Goal: Transaction & Acquisition: Purchase product/service

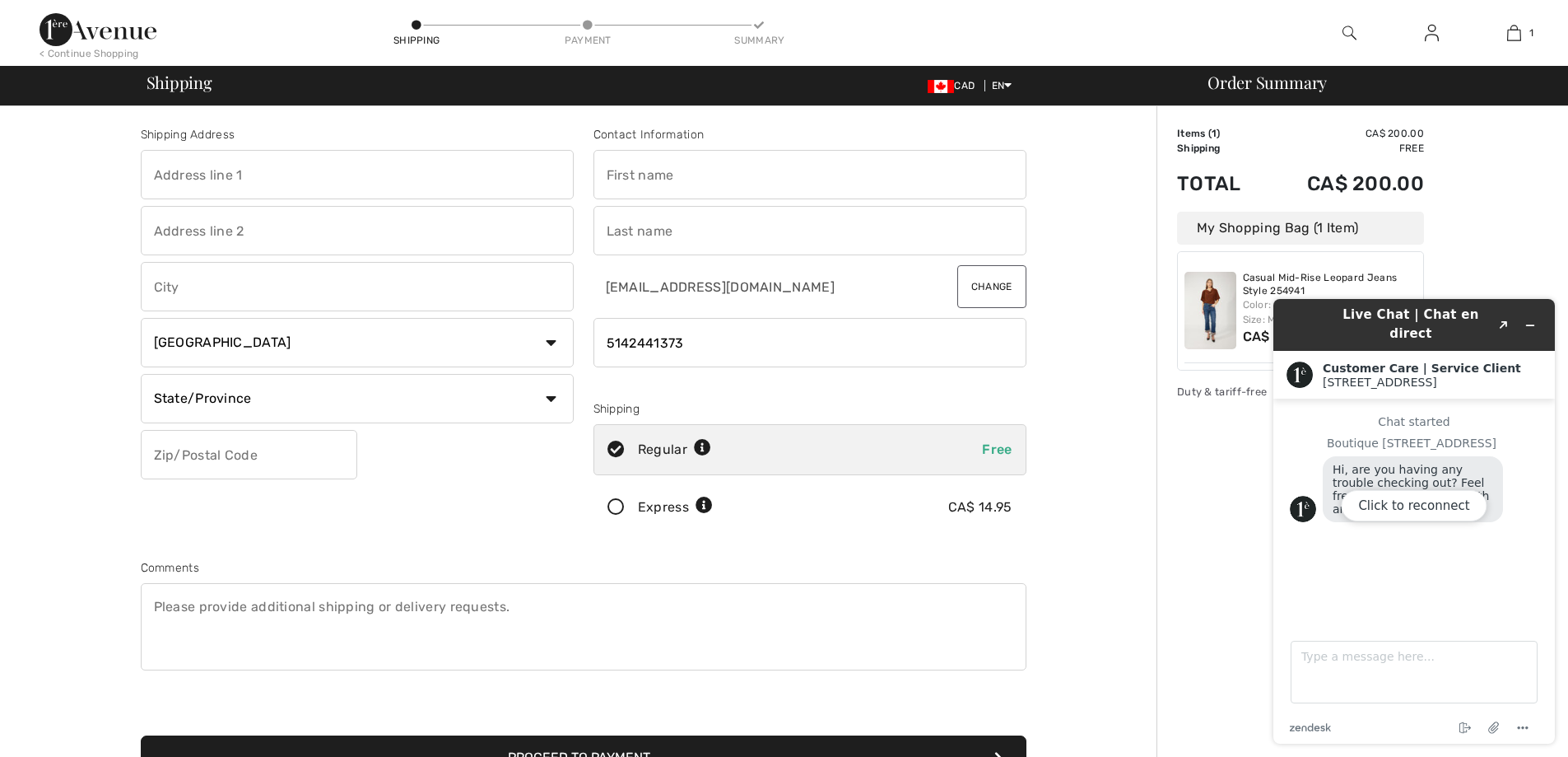
click at [345, 173] on input "text" at bounding box center [357, 175] width 433 height 49
type input "5178 [GEOGRAPHIC_DATA]"
click at [750, 744] on button "Proceed to Payment" at bounding box center [584, 758] width 886 height 45
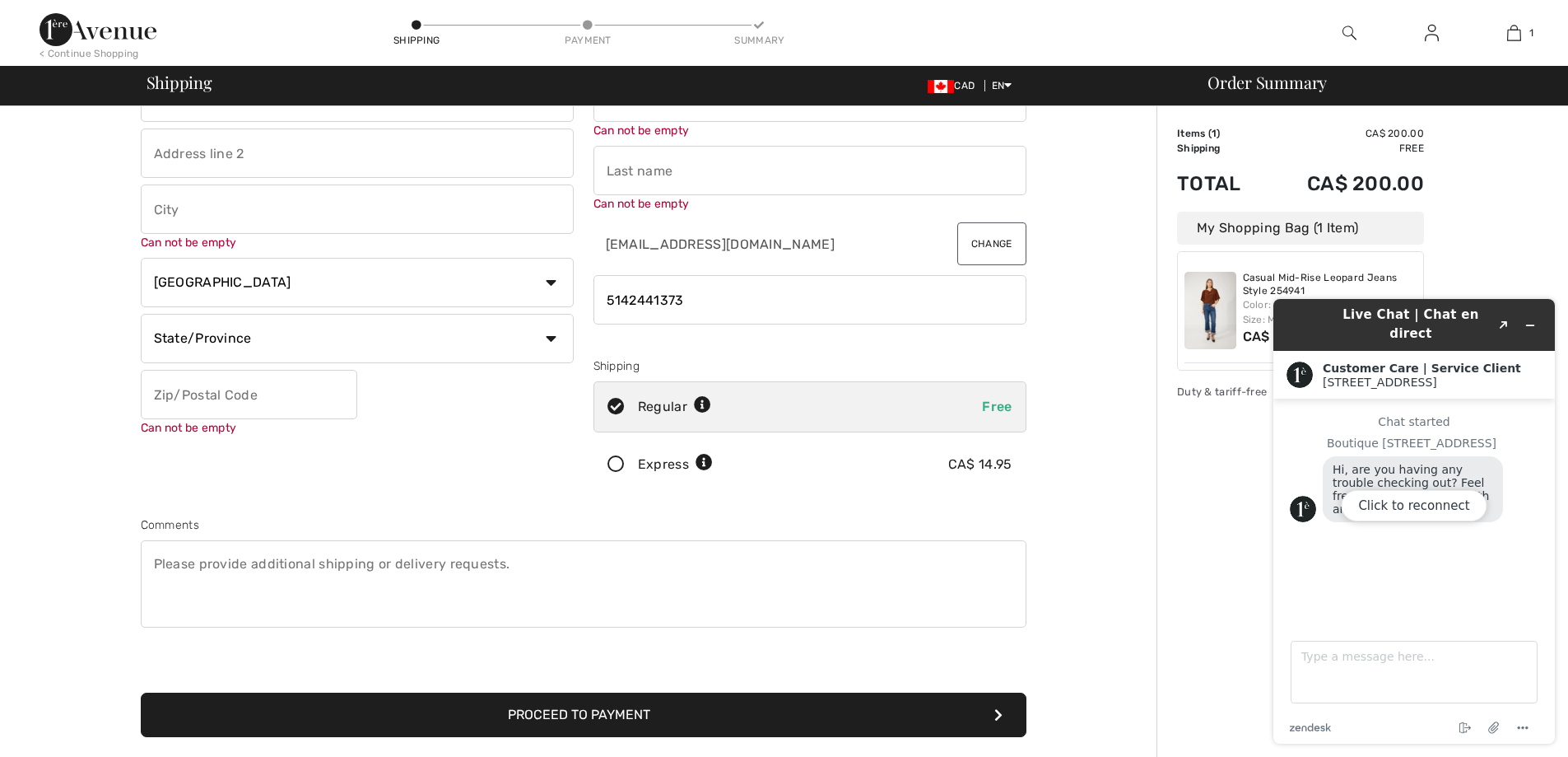
scroll to position [130, 0]
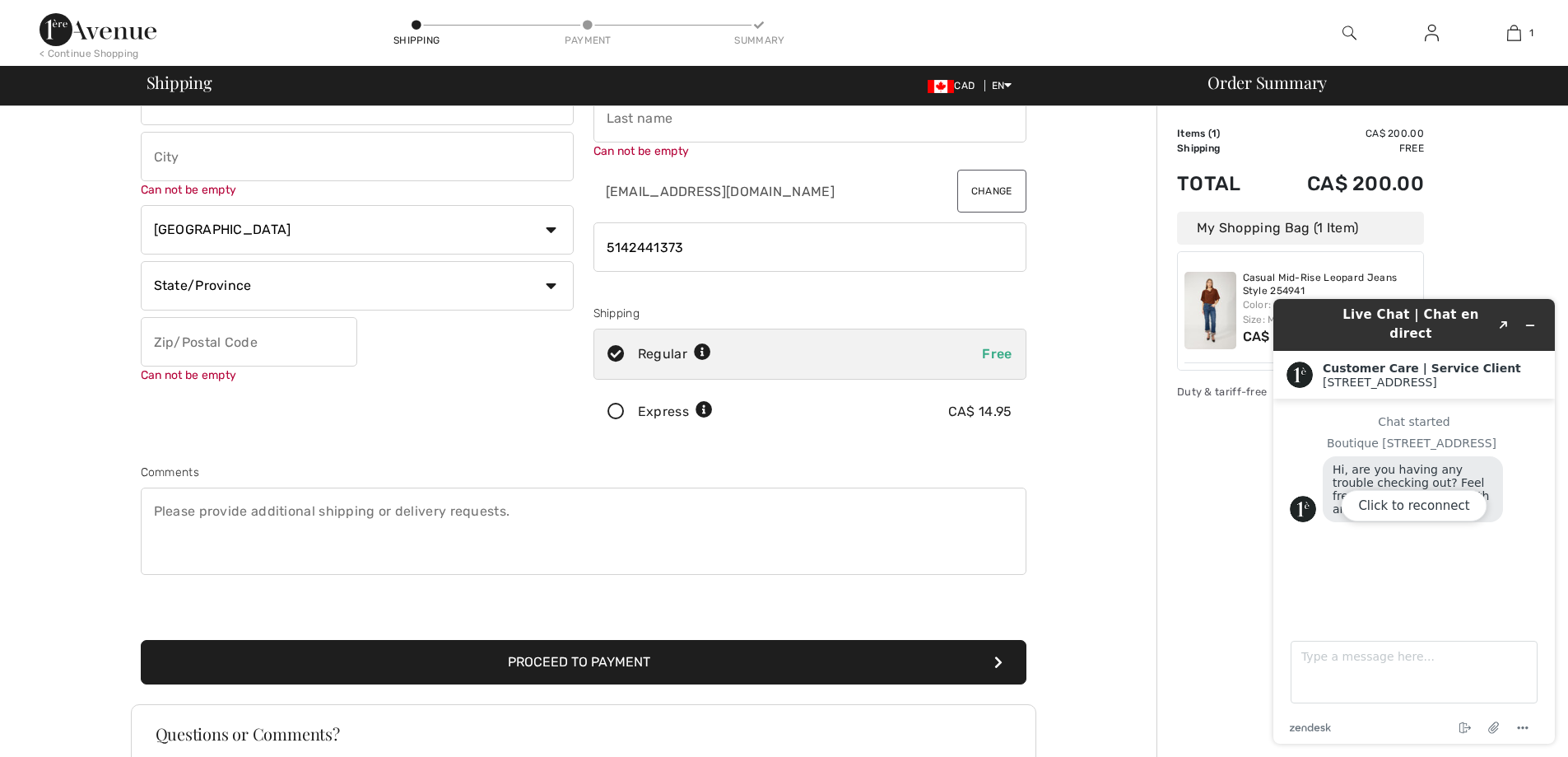
click at [218, 165] on input "text" at bounding box center [357, 157] width 433 height 49
type input "[GEOGRAPHIC_DATA]"
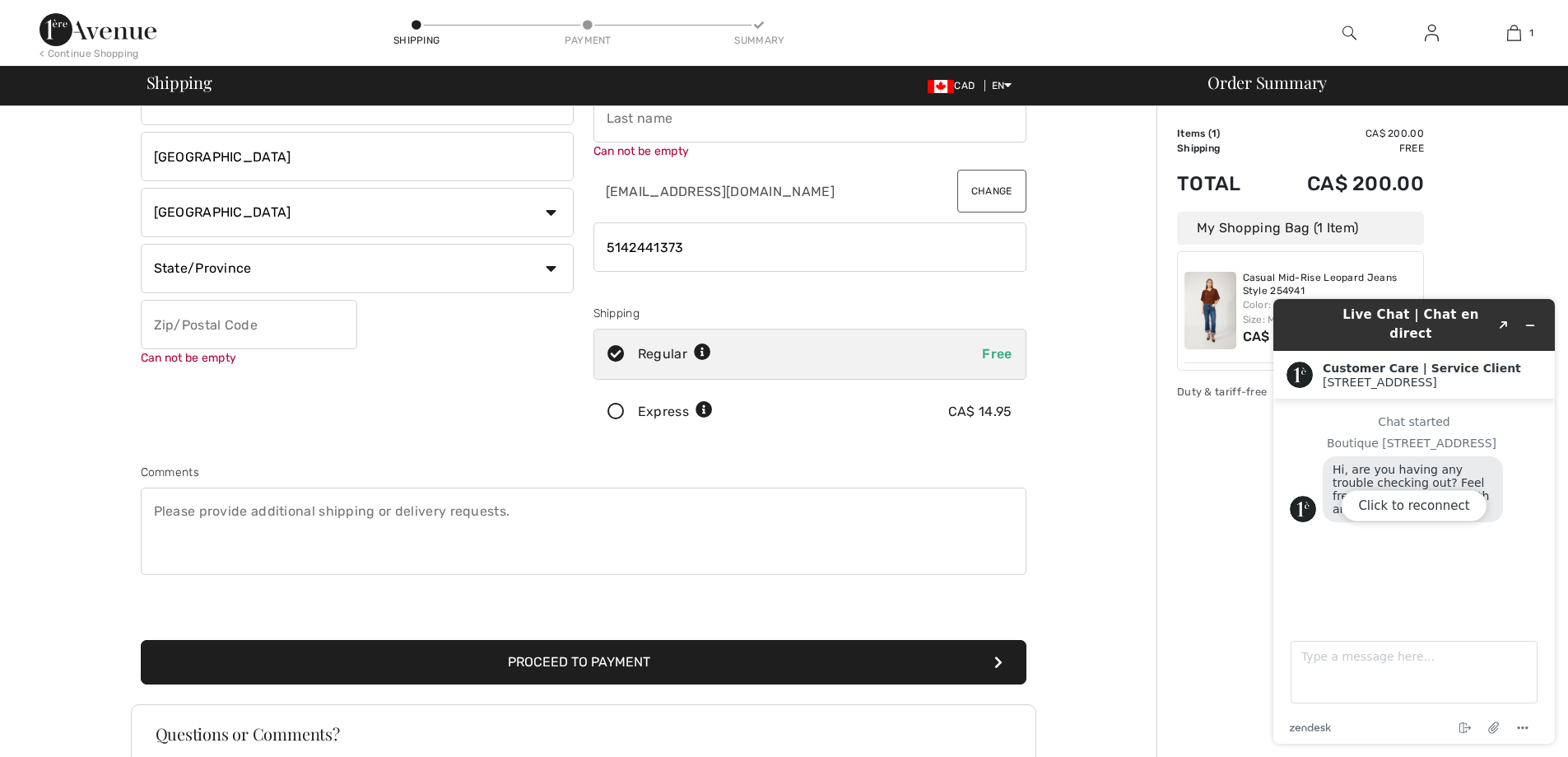
click at [416, 402] on div "Shipping Address [STREET_ADDRESS] [GEOGRAPHIC_DATA] Country [GEOGRAPHIC_DATA] […" at bounding box center [357, 219] width 453 height 448
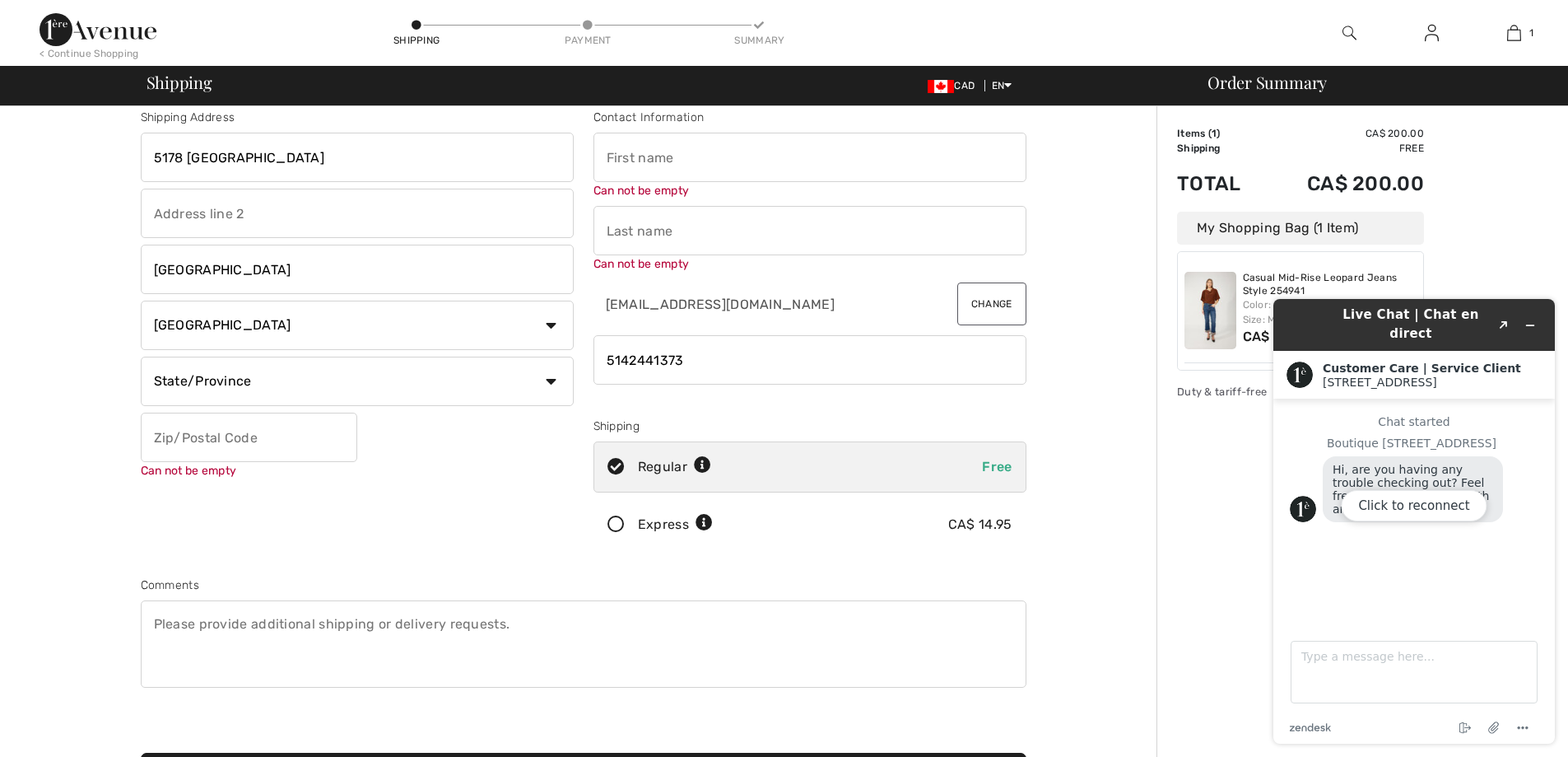
scroll to position [0, 0]
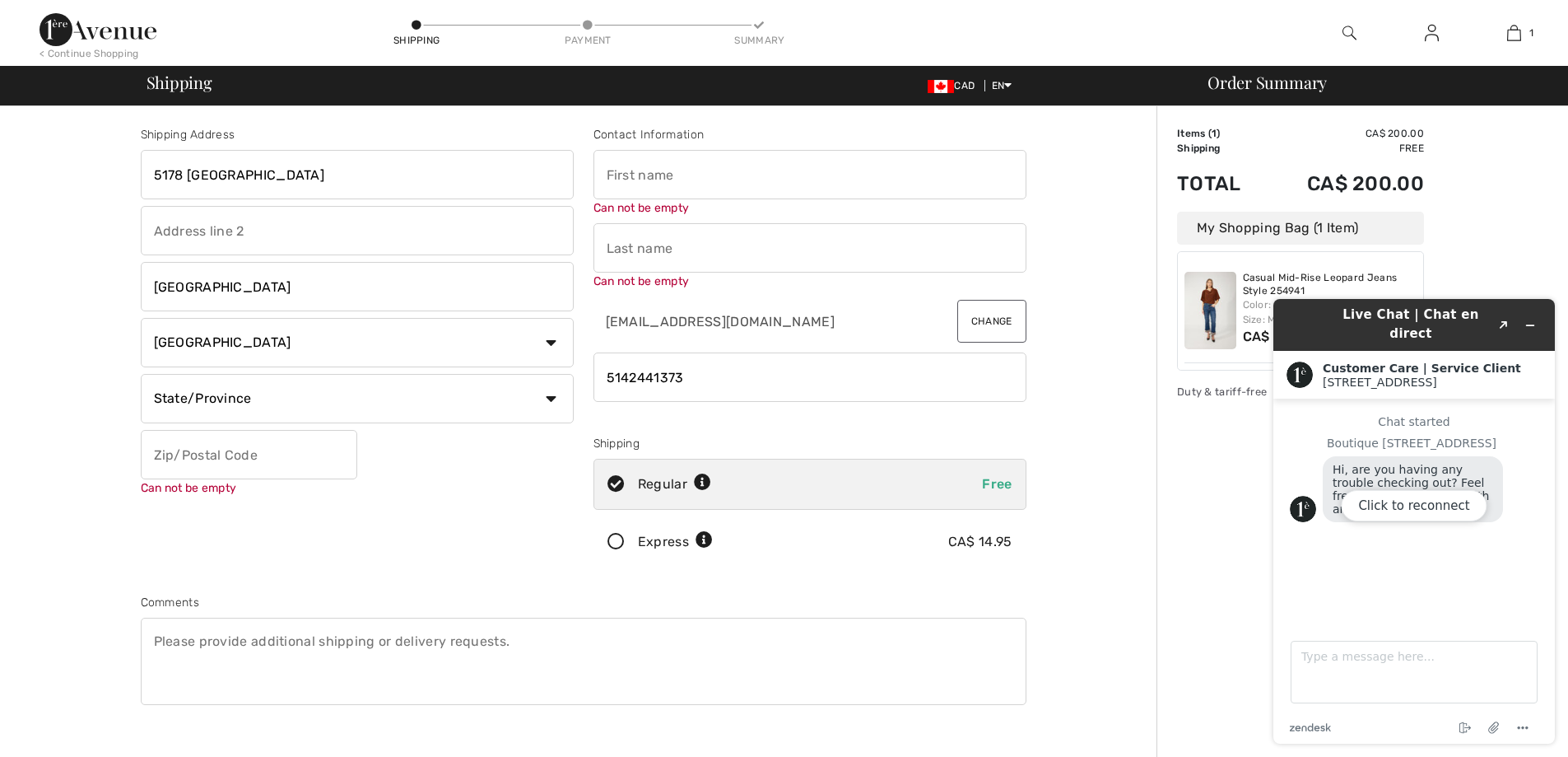
click at [678, 247] on input "text" at bounding box center [810, 248] width 433 height 49
type input "[DEMOGRAPHIC_DATA]"
click at [623, 249] on input "[DEMOGRAPHIC_DATA]" at bounding box center [810, 248] width 433 height 49
click at [623, 248] on input "[DEMOGRAPHIC_DATA]" at bounding box center [810, 248] width 433 height 49
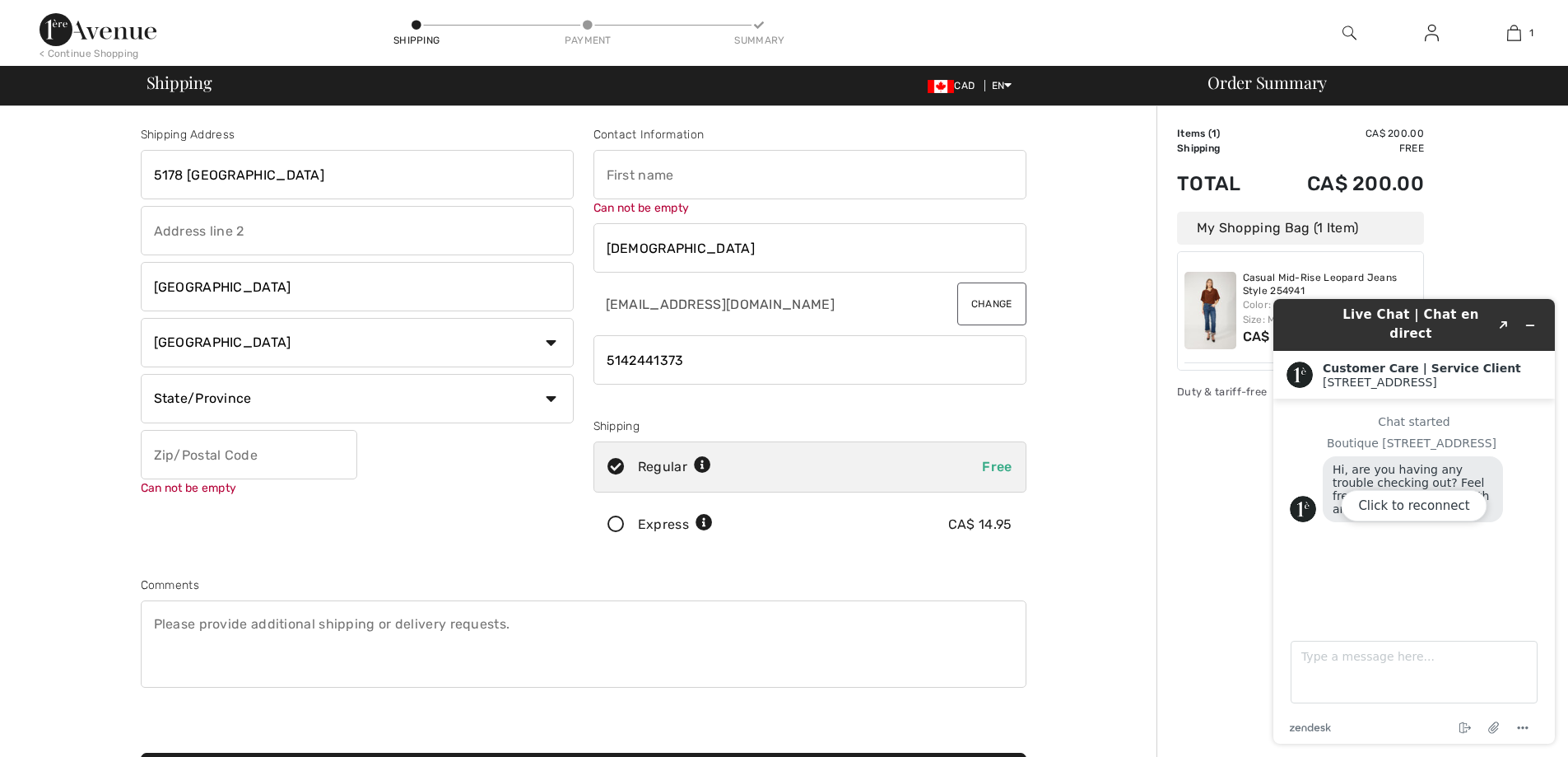
click at [258, 450] on input "text" at bounding box center [249, 454] width 217 height 49
type input "H2B1X7"
click at [346, 502] on div "Shipping Address [STREET_ADDRESS] [GEOGRAPHIC_DATA] Country [GEOGRAPHIC_DATA] […" at bounding box center [357, 341] width 453 height 430
click at [251, 463] on input "H2B1X7" at bounding box center [249, 454] width 217 height 49
click at [644, 187] on input "text" at bounding box center [810, 175] width 433 height 49
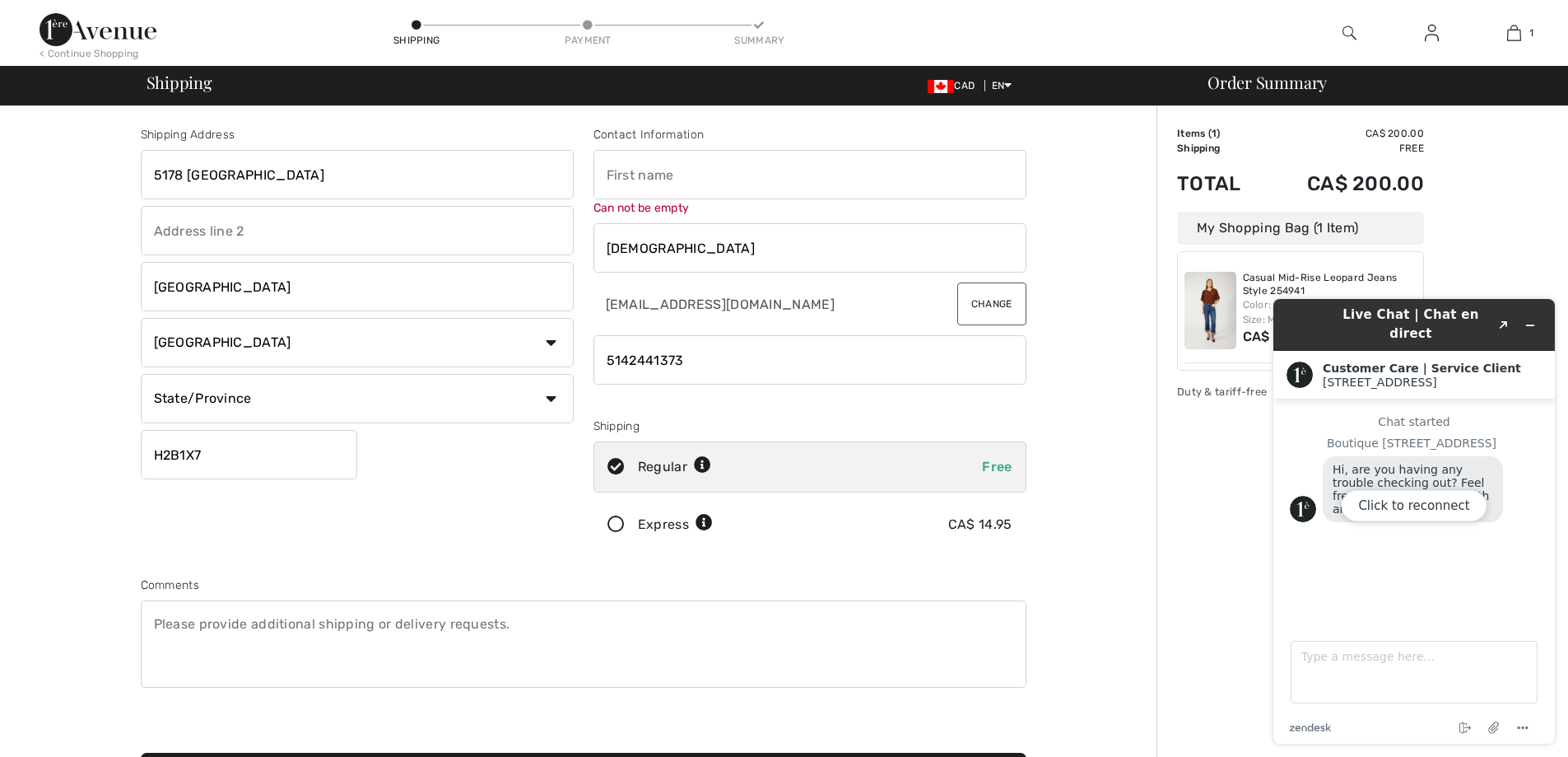
type input "[PERSON_NAME]"
click at [400, 175] on input "5178 [GEOGRAPHIC_DATA]" at bounding box center [357, 175] width 433 height 49
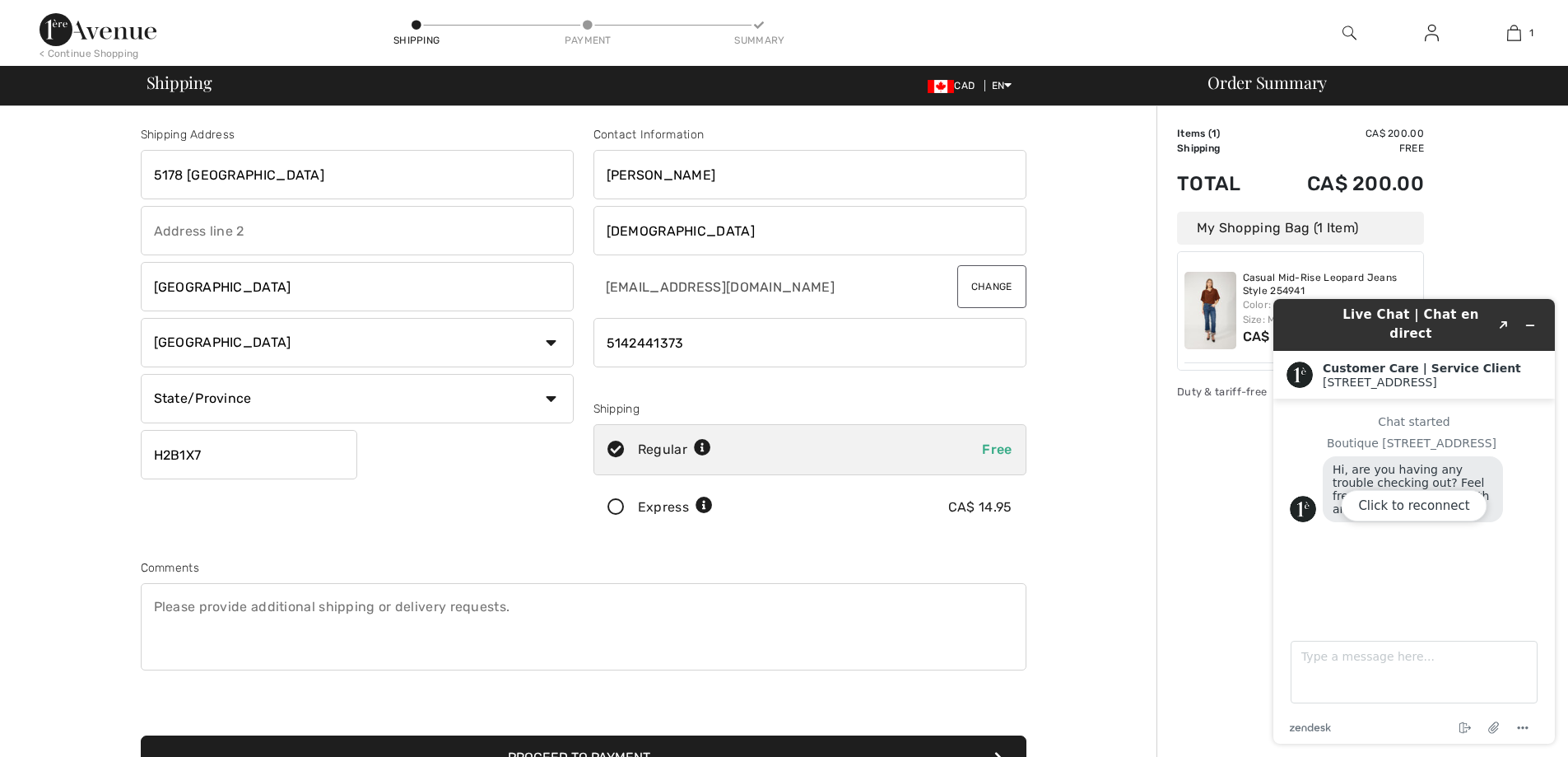
click at [400, 231] on input "text" at bounding box center [357, 231] width 433 height 49
